Goal: Task Accomplishment & Management: Use online tool/utility

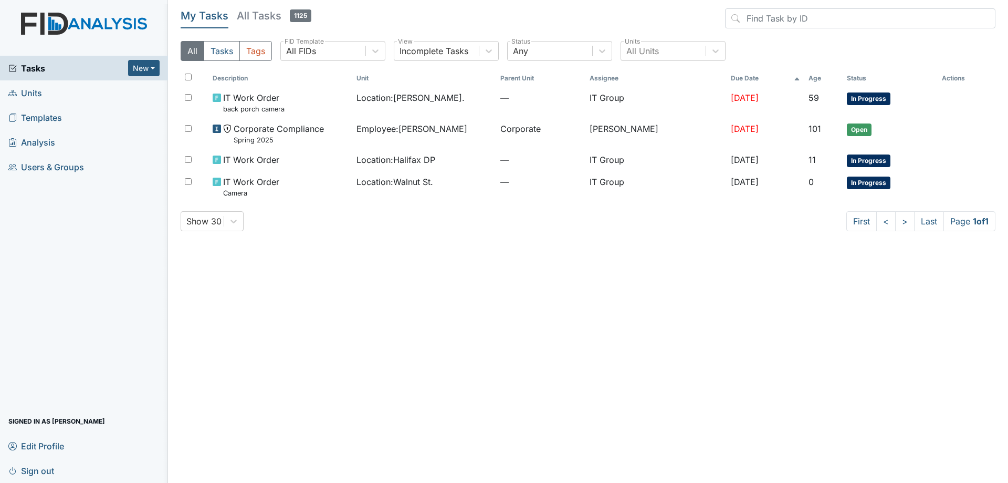
click at [276, 13] on h5 "All Tasks 1125" at bounding box center [274, 15] width 75 height 15
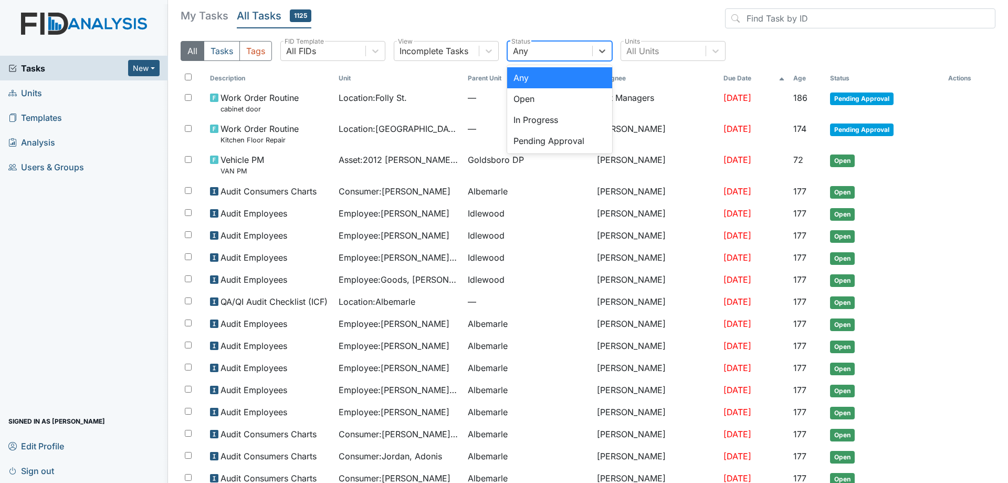
click at [573, 43] on div "Any" at bounding box center [550, 50] width 85 height 19
click at [548, 147] on div "Pending Approval" at bounding box center [559, 140] width 105 height 21
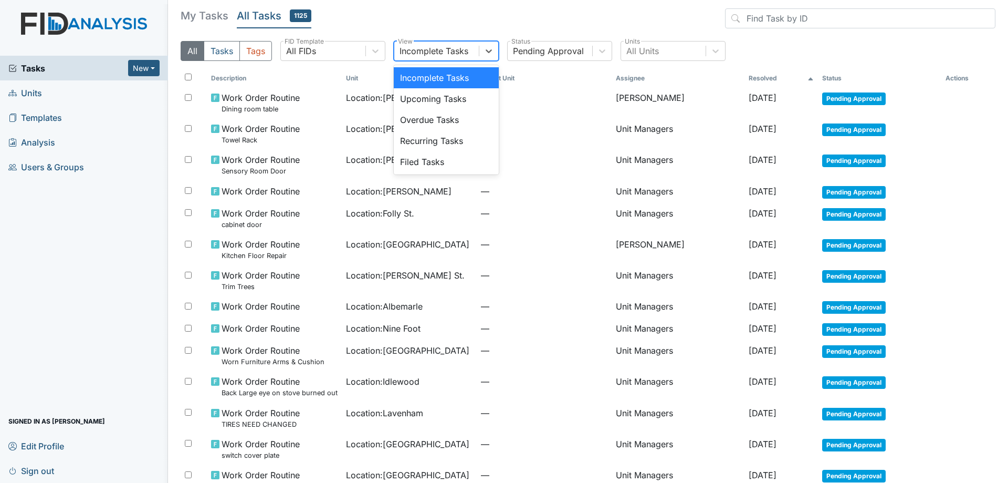
click at [475, 60] on div "Incomplete Tasks" at bounding box center [446, 51] width 105 height 20
click at [357, 45] on div "All FIDs" at bounding box center [323, 50] width 85 height 19
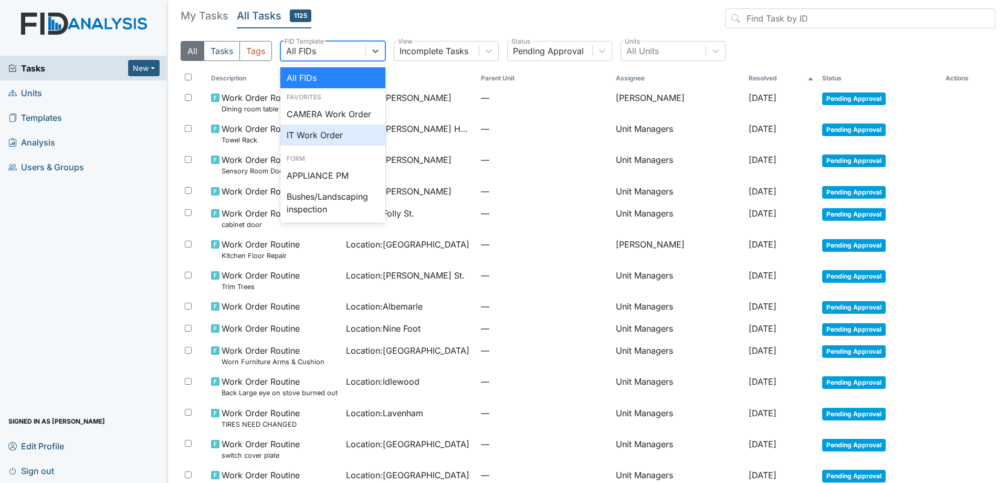
click at [312, 142] on div "IT Work Order" at bounding box center [332, 134] width 105 height 21
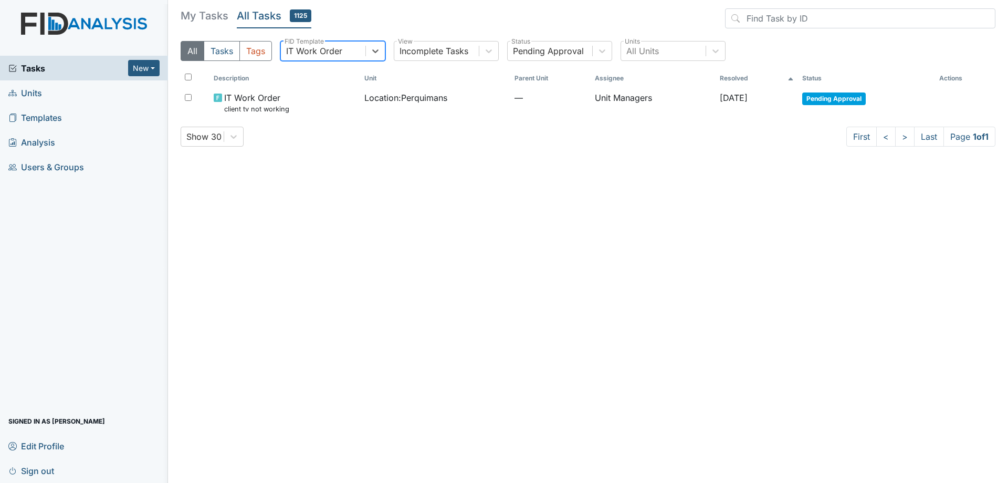
click at [340, 49] on div "IT Work Order" at bounding box center [314, 51] width 56 height 13
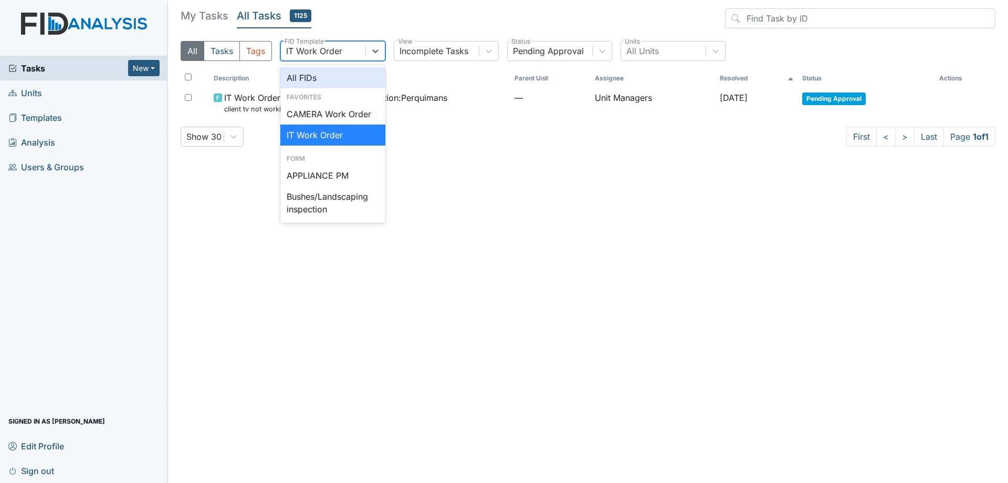
click at [340, 75] on div "All FIDs" at bounding box center [332, 77] width 105 height 21
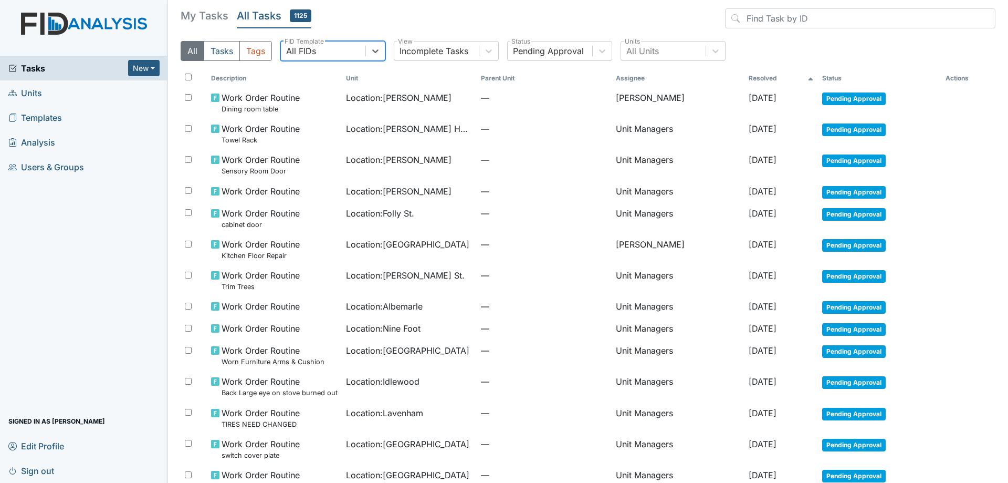
click at [221, 13] on h5 "My Tasks" at bounding box center [205, 15] width 48 height 15
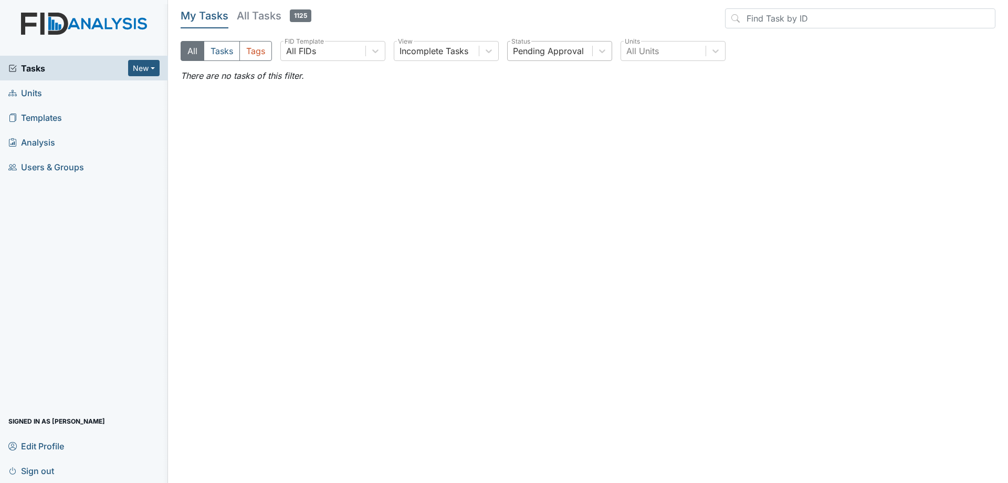
click at [520, 53] on div "Pending Approval" at bounding box center [548, 51] width 71 height 13
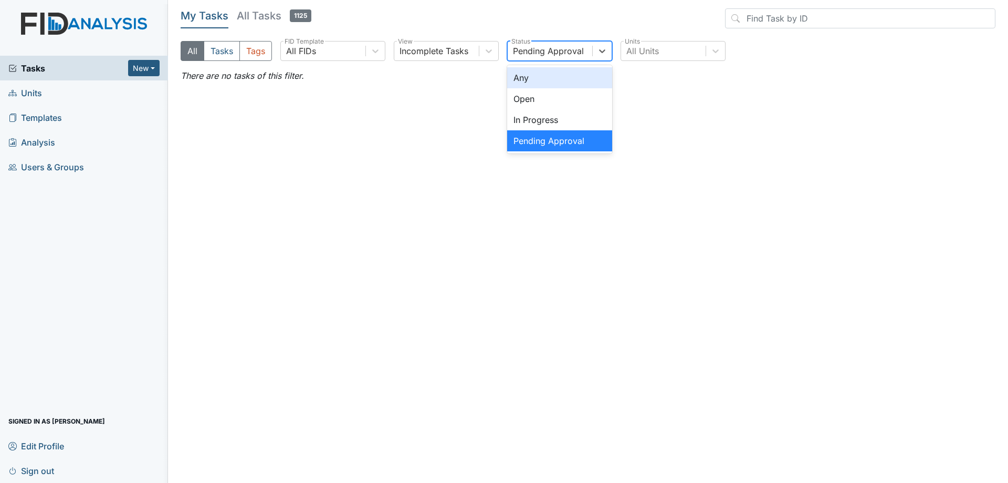
click at [529, 74] on div "Any" at bounding box center [559, 77] width 105 height 21
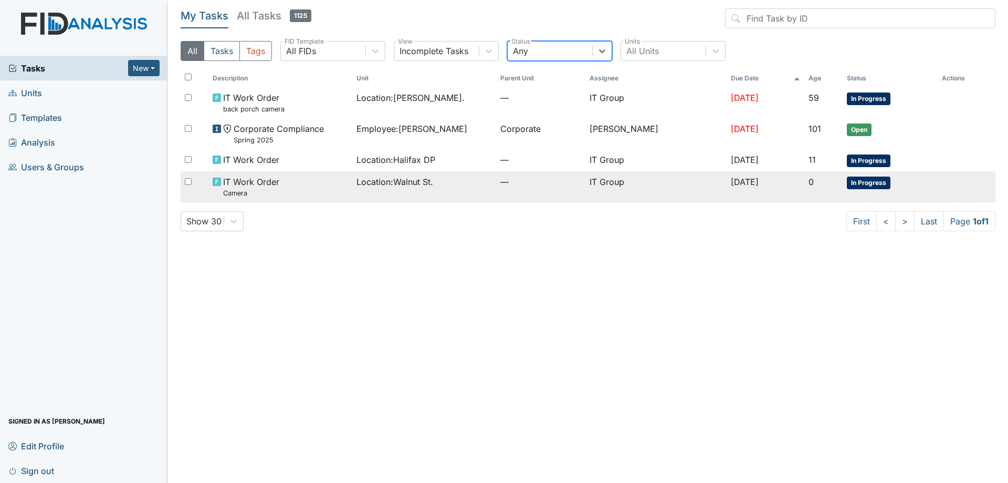
click at [433, 177] on span "Location : Walnut St." at bounding box center [395, 181] width 77 height 13
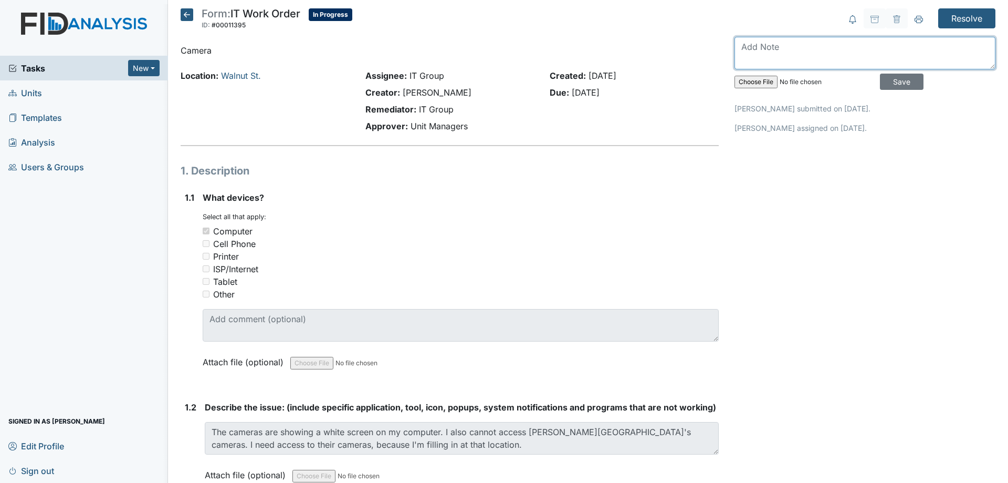
click at [770, 61] on textarea at bounding box center [865, 53] width 261 height 33
type textarea "u"
type textarea "Uninstalled WebPlugin_NVR and reinstalled."
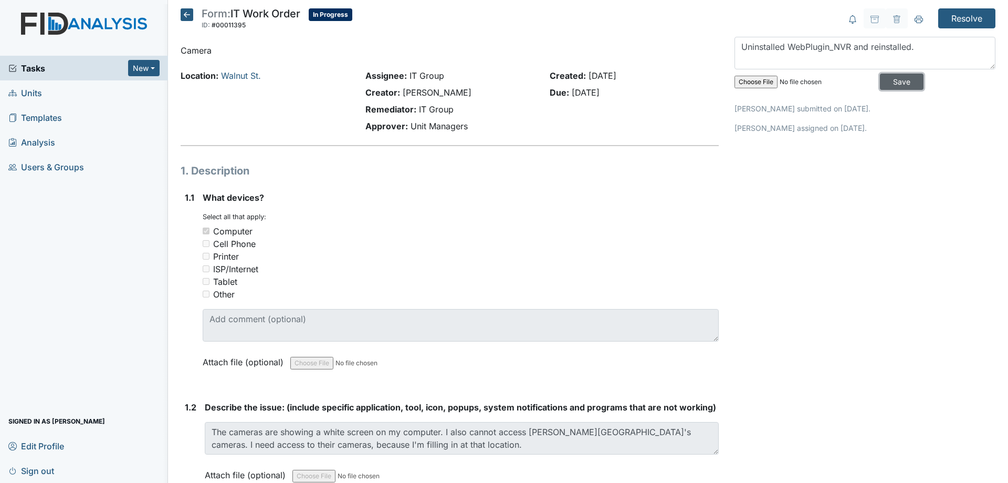
click at [882, 82] on input "Save" at bounding box center [902, 82] width 44 height 16
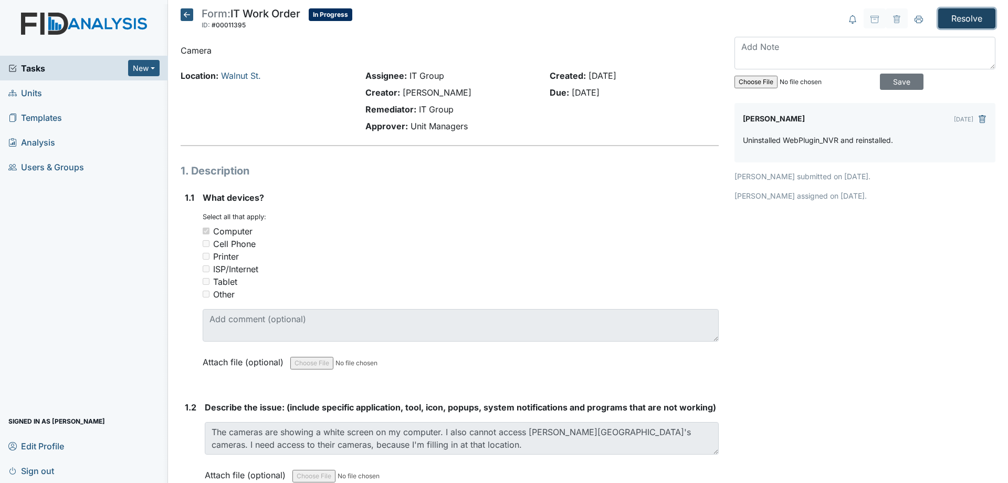
click at [952, 17] on input "Resolve" at bounding box center [966, 18] width 57 height 20
